Goal: Information Seeking & Learning: Find specific fact

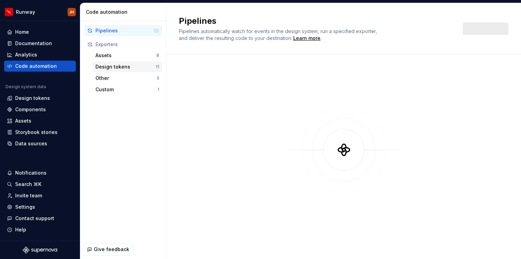
click at [106, 65] on div "Design tokens" at bounding box center [125, 66] width 60 height 7
click at [105, 68] on div "Design tokens" at bounding box center [125, 66] width 60 height 7
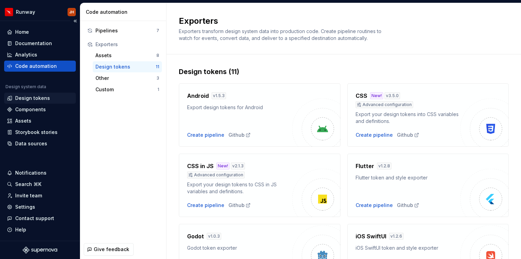
click at [37, 99] on div "Design tokens" at bounding box center [32, 98] width 35 height 7
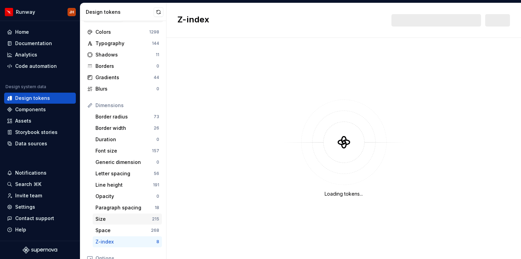
scroll to position [118, 0]
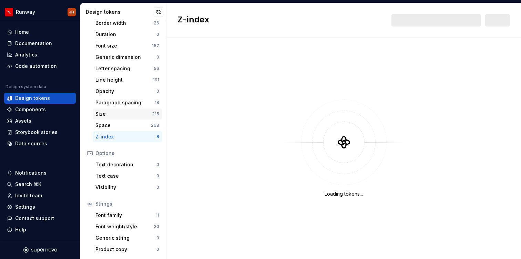
click at [118, 117] on div "Size" at bounding box center [123, 114] width 57 height 7
click at [118, 115] on div "Size" at bounding box center [123, 114] width 57 height 7
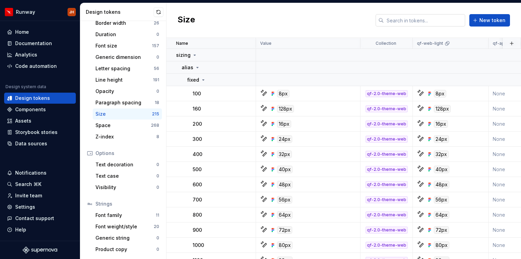
click at [437, 18] on input "text" at bounding box center [424, 20] width 81 height 12
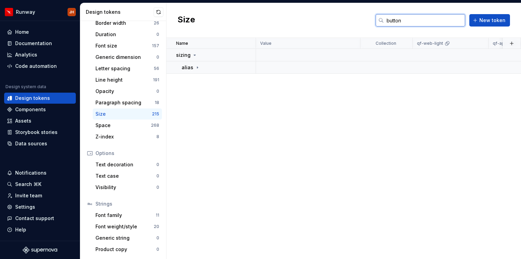
type input "button"
click at [204, 69] on div "alias" at bounding box center [219, 67] width 74 height 7
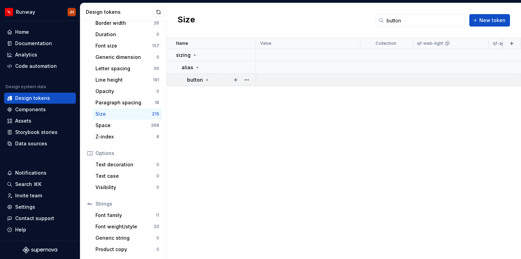
click at [202, 77] on div "button" at bounding box center [198, 80] width 23 height 7
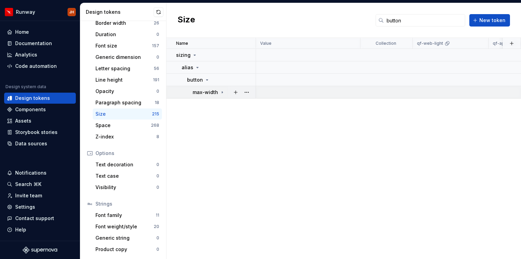
click at [209, 90] on p "max-width" at bounding box center [206, 92] width 26 height 7
click at [274, 105] on icon at bounding box center [273, 106] width 6 height 6
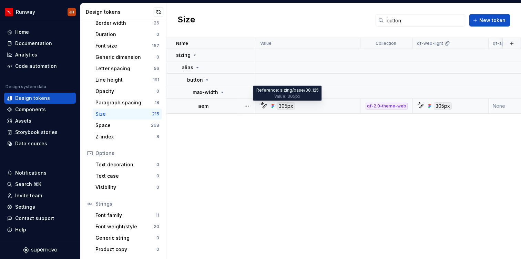
click at [283, 106] on div "305px" at bounding box center [286, 106] width 18 height 8
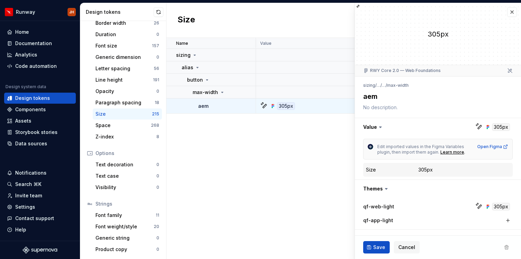
type textarea "*"
